Goal: Task Accomplishment & Management: Use online tool/utility

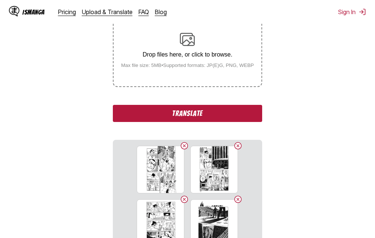
scroll to position [132, 0]
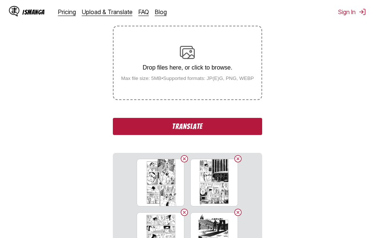
click at [185, 129] on button "Translate" at bounding box center [187, 126] width 149 height 17
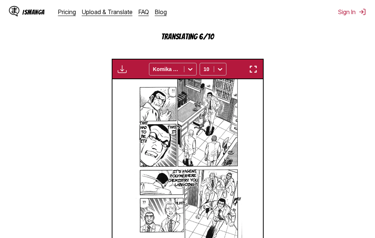
scroll to position [205, 0]
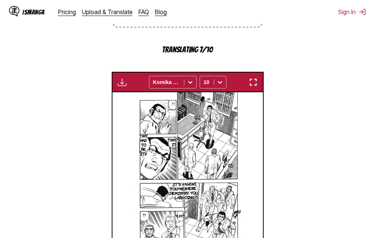
click at [255, 83] on img "button" at bounding box center [253, 82] width 9 height 9
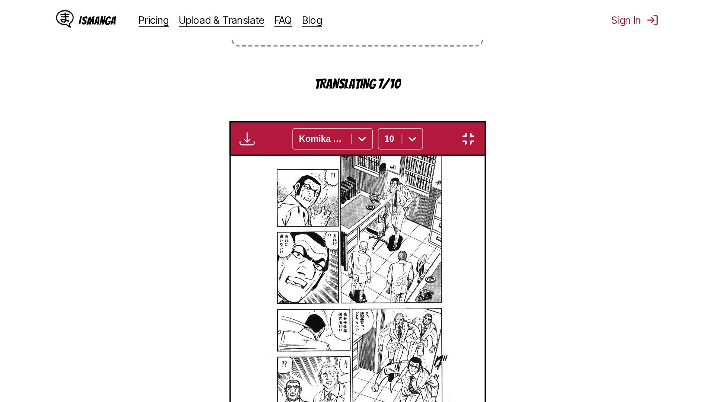
scroll to position [78, 0]
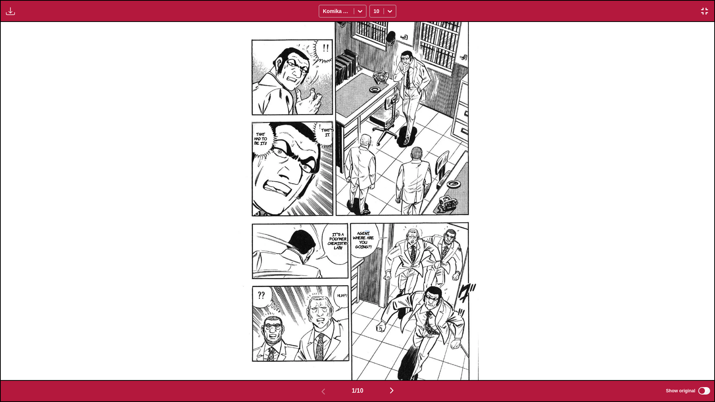
drag, startPoint x: 372, startPoint y: 223, endPoint x: 365, endPoint y: 232, distance: 11.1
click at [365, 232] on section "Agent, where are you going?!" at bounding box center [363, 240] width 25 height 39
click at [375, 236] on img at bounding box center [358, 201] width 242 height 358
click at [375, 234] on img at bounding box center [358, 201] width 242 height 358
click at [375, 229] on img at bounding box center [358, 201] width 242 height 358
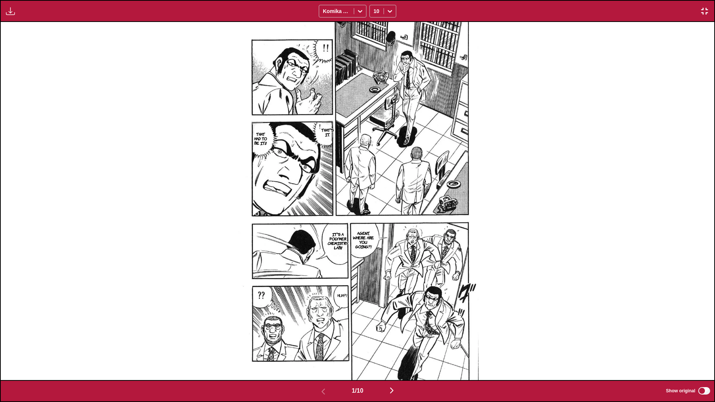
click at [375, 232] on div "That's it. That had to be it!! Agent, where are you going?! It's a polymer chem…" at bounding box center [358, 201] width 714 height 358
click at [375, 238] on div "That's it. That had to be it!! Agent, where are you going?! It's a polymer chem…" at bounding box center [358, 201] width 714 height 358
click at [375, 238] on img "button" at bounding box center [392, 390] width 9 height 9
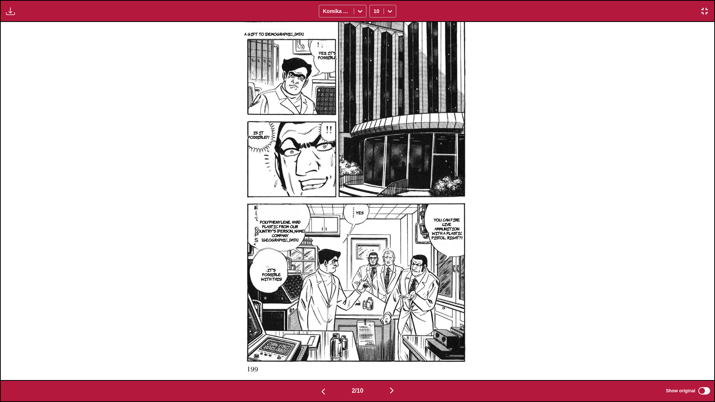
click at [375, 238] on img "button" at bounding box center [392, 390] width 9 height 9
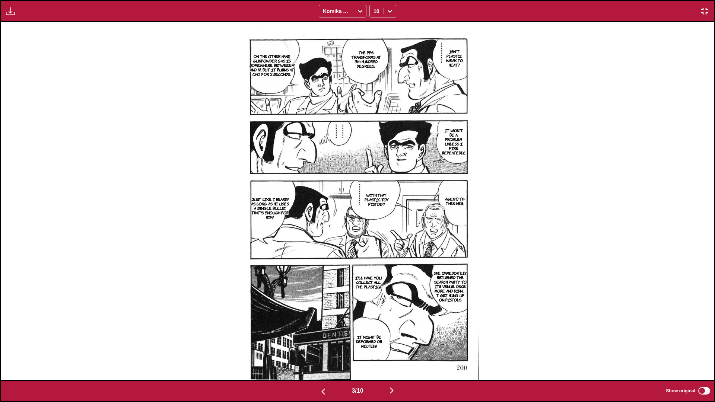
click at [375, 238] on img "button" at bounding box center [392, 390] width 9 height 9
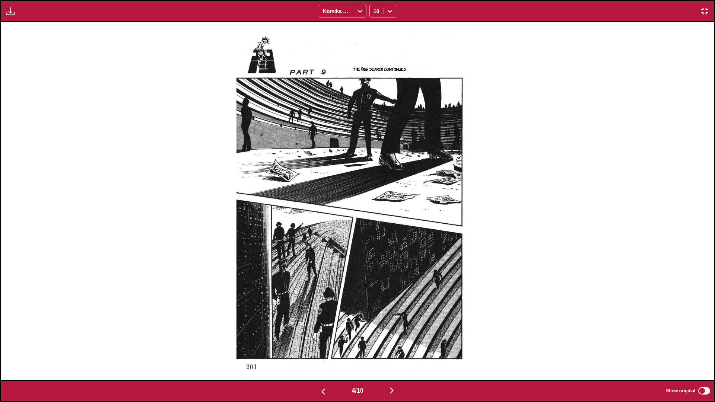
click at [375, 238] on img "button" at bounding box center [392, 390] width 9 height 9
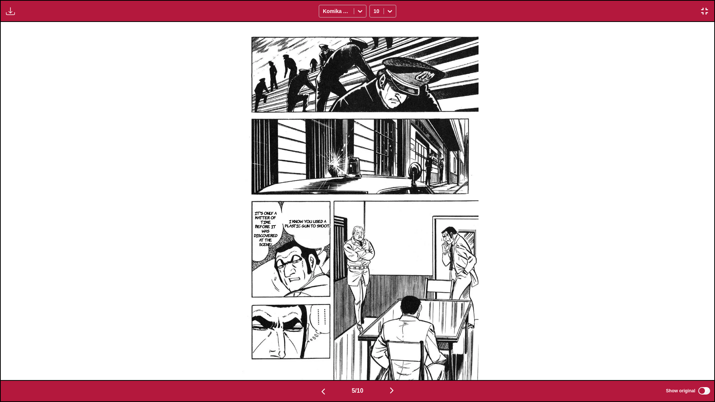
click at [375, 238] on img "button" at bounding box center [392, 390] width 9 height 9
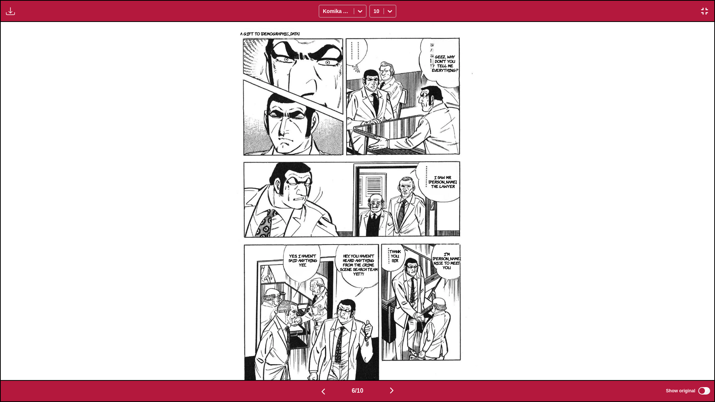
click at [375, 238] on img "button" at bounding box center [392, 390] width 9 height 9
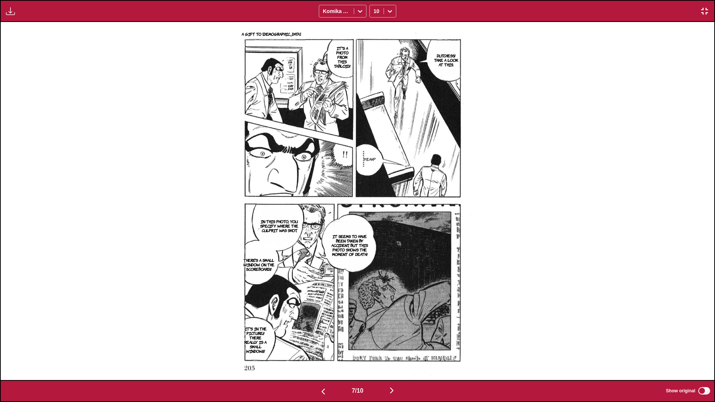
click at [375, 238] on img "button" at bounding box center [392, 390] width 9 height 9
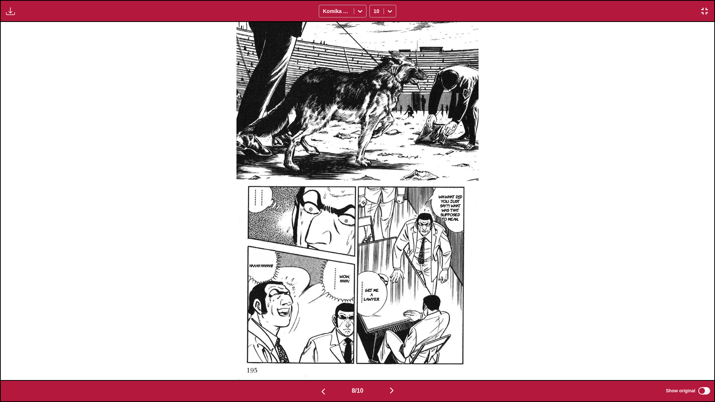
click at [375, 238] on img "button" at bounding box center [392, 390] width 9 height 9
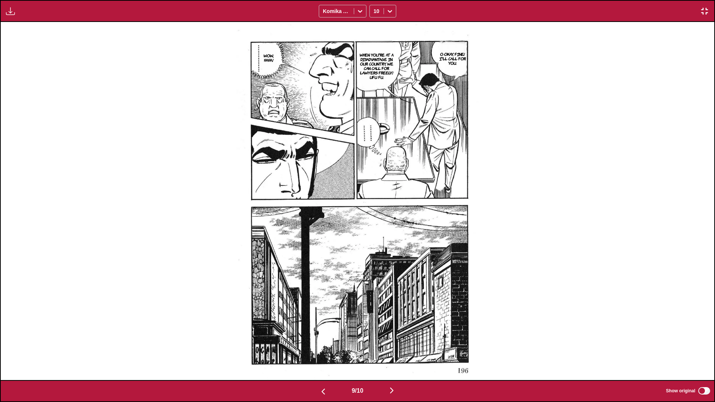
click at [375, 238] on img "button" at bounding box center [392, 390] width 9 height 9
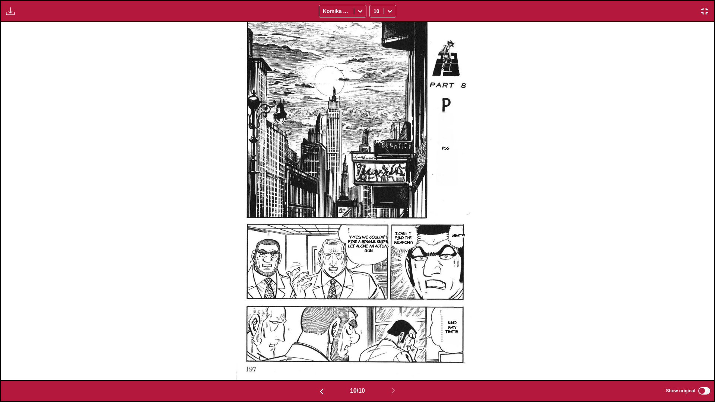
click at [375, 12] on img "button" at bounding box center [705, 11] width 9 height 9
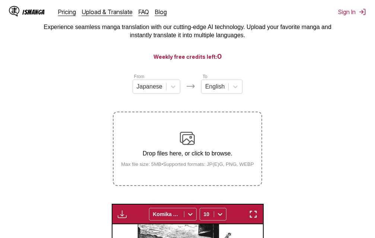
scroll to position [9, 0]
